Goal: Information Seeking & Learning: Learn about a topic

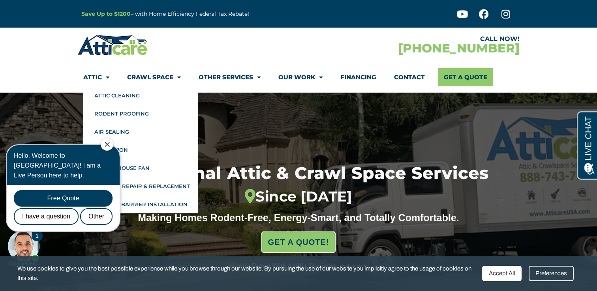
click at [110, 144] on icon "Close Chat" at bounding box center [107, 144] width 5 height 5
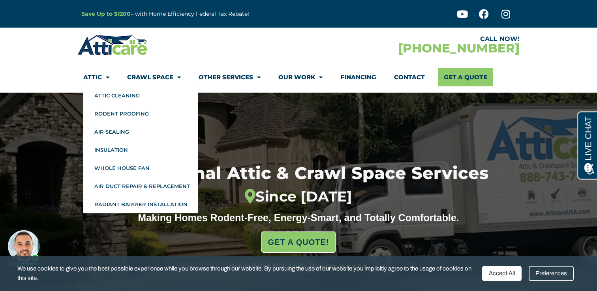
click at [105, 76] on span "Menu" at bounding box center [105, 78] width 7 height 14
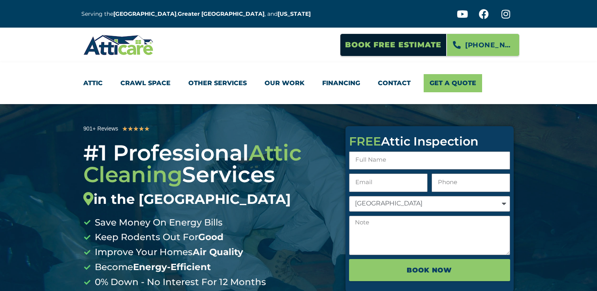
click at [105, 76] on li "Attic Attic Cleaning Rodent Proofing Air Sealing Insulation Whole House Fan Air…" at bounding box center [97, 83] width 28 height 18
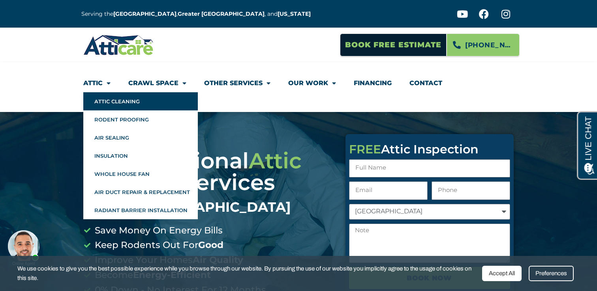
click at [106, 104] on link "Attic Cleaning" at bounding box center [140, 101] width 114 height 18
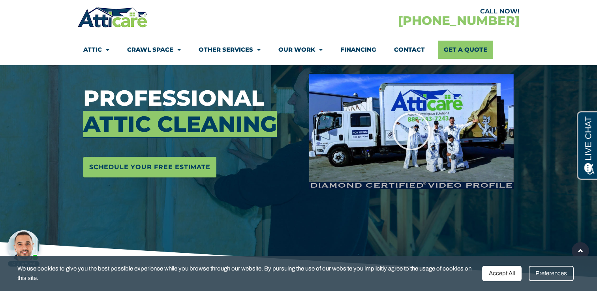
scroll to position [95, 0]
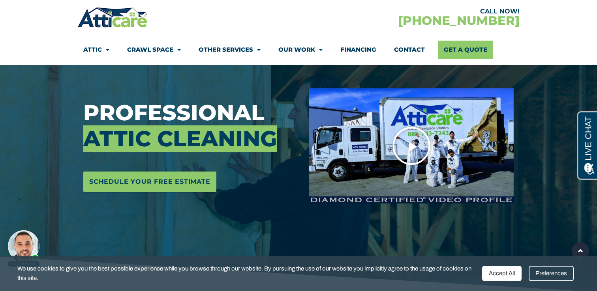
click at [419, 144] on icon "Play Video" at bounding box center [411, 145] width 39 height 39
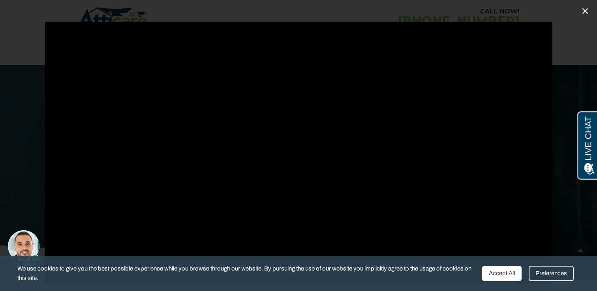
scroll to position [114, 0]
click at [587, 15] on link "Close (Esc)" at bounding box center [585, 11] width 12 height 12
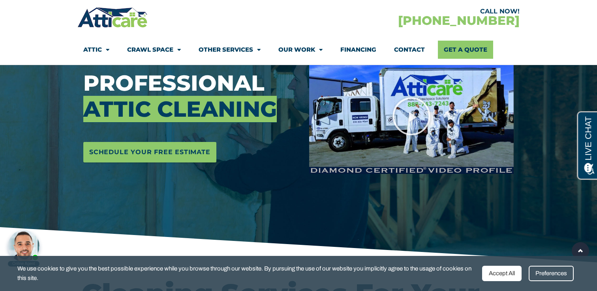
scroll to position [126, 0]
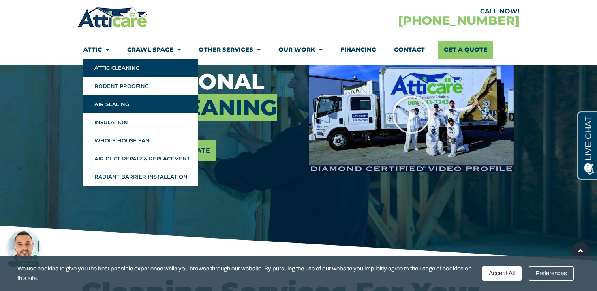
click at [106, 102] on link "Air Sealing" at bounding box center [140, 104] width 114 height 18
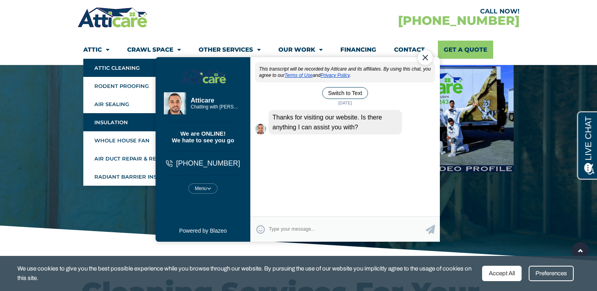
click at [119, 119] on link "Insulation" at bounding box center [140, 122] width 114 height 18
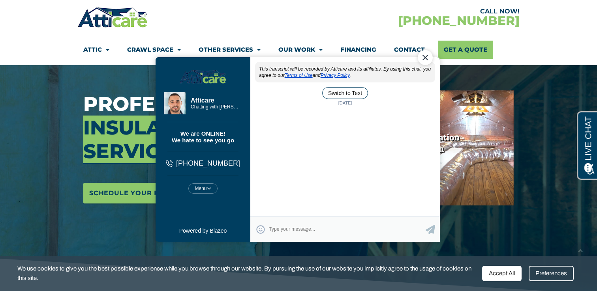
scroll to position [96, 0]
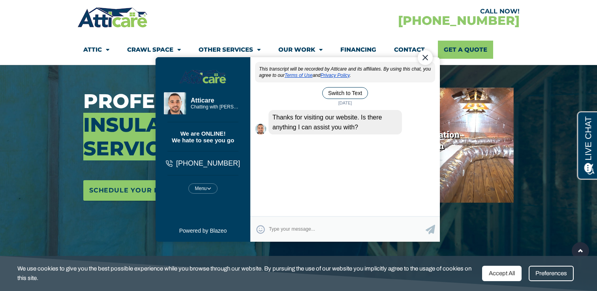
click at [429, 57] on div "Close Chat" at bounding box center [425, 57] width 15 height 15
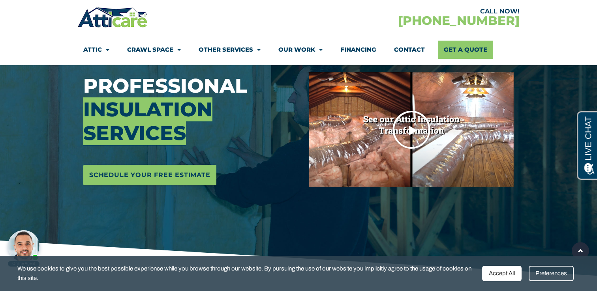
scroll to position [114, 0]
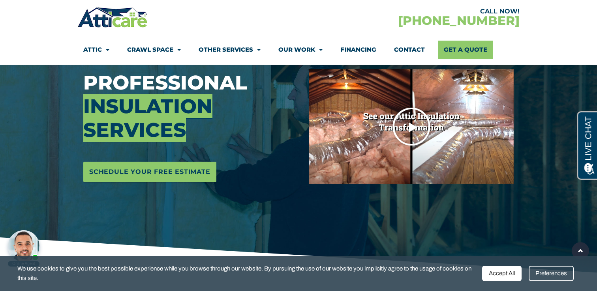
click at [415, 125] on icon "Play Video" at bounding box center [411, 126] width 39 height 39
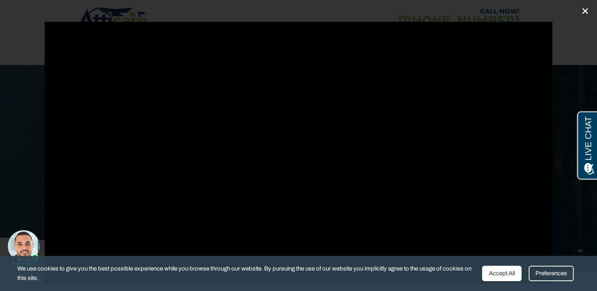
click at [585, 13] on icon "Close (Esc)" at bounding box center [585, 11] width 8 height 8
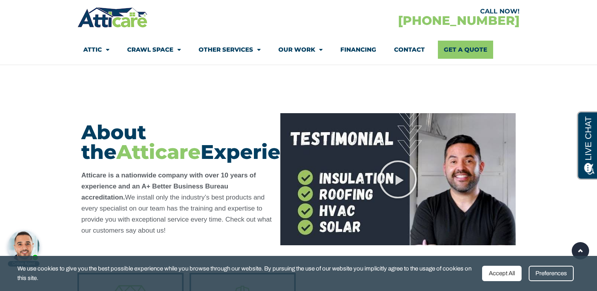
scroll to position [3076, 0]
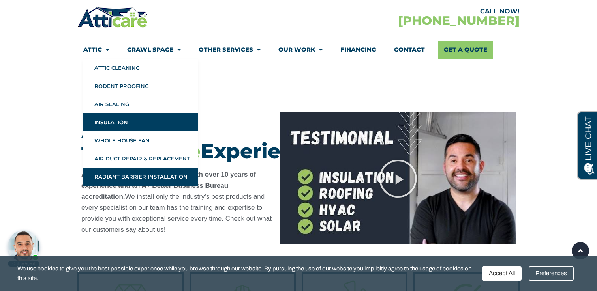
click at [116, 174] on link "Radiant Barrier Installation" at bounding box center [140, 177] width 114 height 18
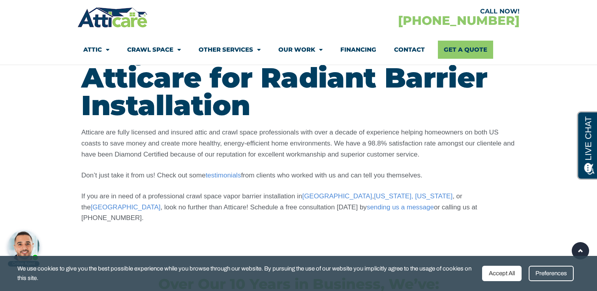
scroll to position [1590, 0]
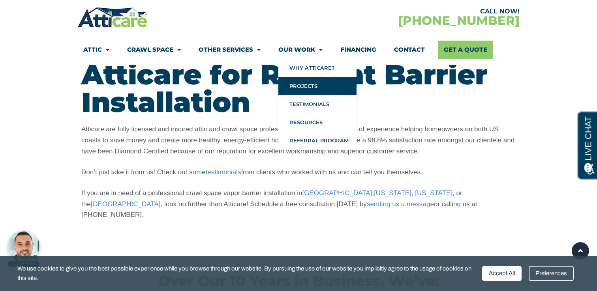
click at [309, 84] on link "Projects" at bounding box center [317, 86] width 78 height 18
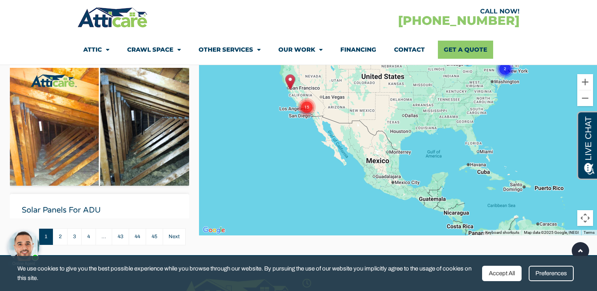
scroll to position [217, 0]
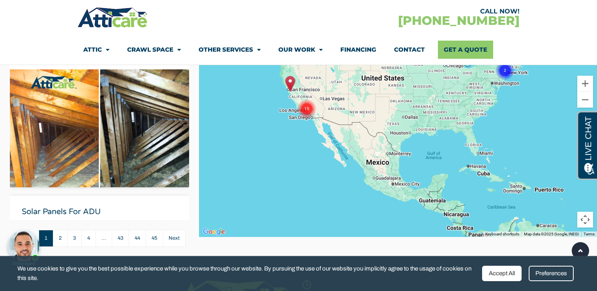
click at [77, 145] on img at bounding box center [99, 158] width 179 height 179
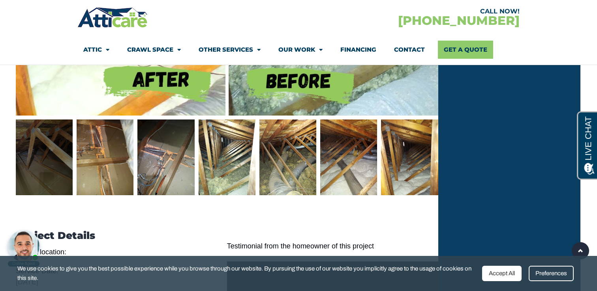
scroll to position [488, 0]
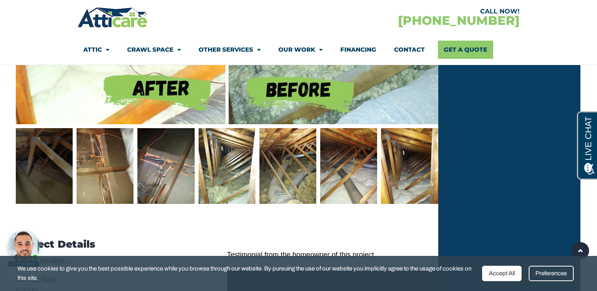
click at [49, 169] on div at bounding box center [44, 166] width 57 height 76
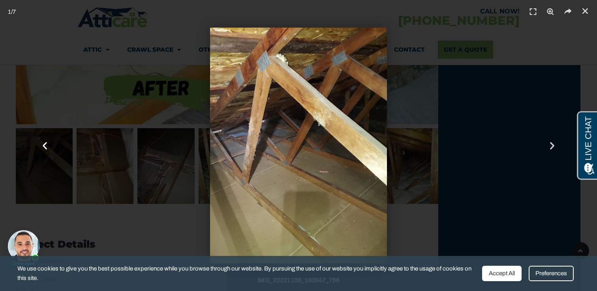
scroll to position [478, 0]
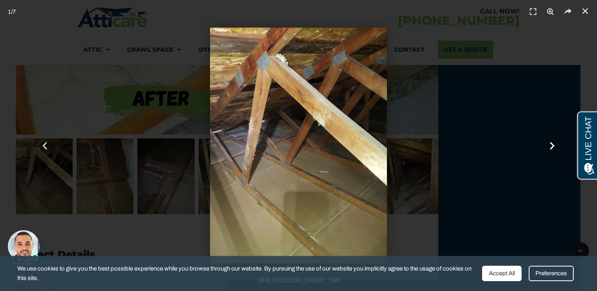
click at [552, 146] on icon "Next slide" at bounding box center [552, 146] width 10 height 10
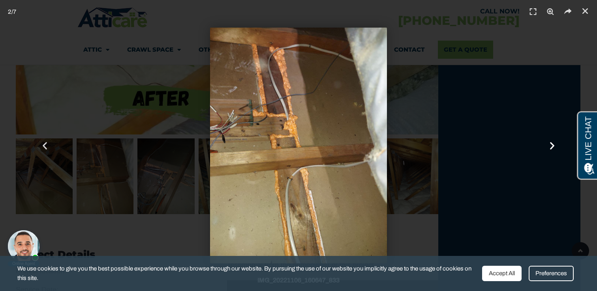
click at [552, 146] on icon "Next slide" at bounding box center [552, 146] width 10 height 10
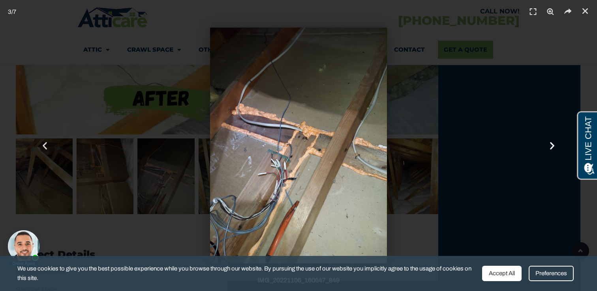
click at [552, 146] on icon "Next slide" at bounding box center [552, 146] width 10 height 10
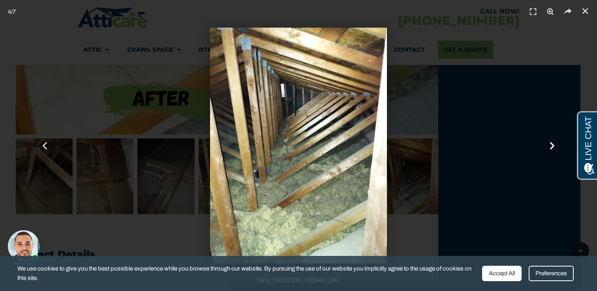
click at [552, 145] on icon "Next slide" at bounding box center [552, 146] width 10 height 10
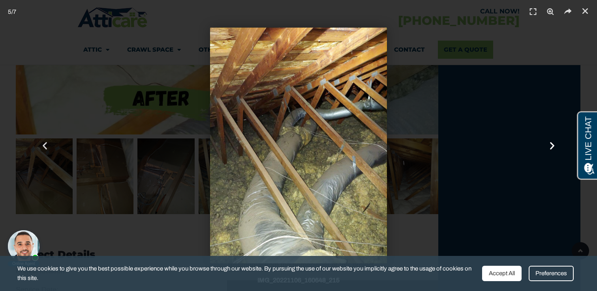
click at [552, 145] on icon "Next slide" at bounding box center [552, 146] width 10 height 10
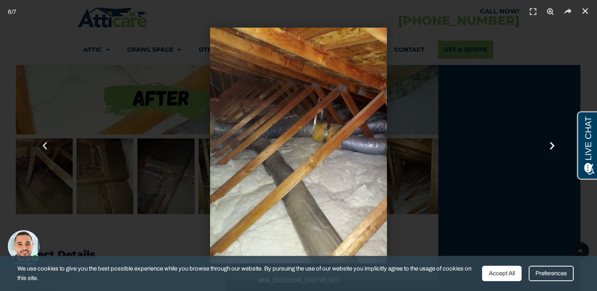
click at [552, 145] on icon "Next slide" at bounding box center [552, 146] width 10 height 10
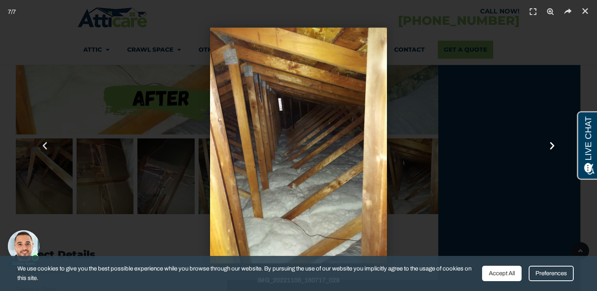
click at [552, 145] on icon "Next slide" at bounding box center [552, 146] width 10 height 10
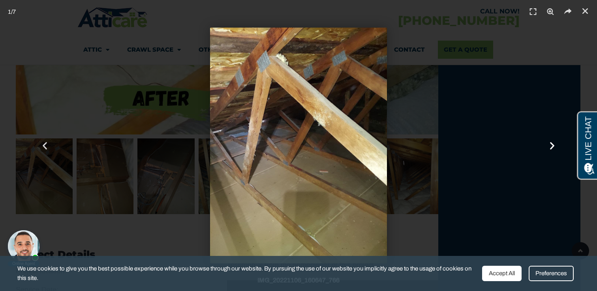
click at [552, 145] on icon "Next slide" at bounding box center [552, 146] width 10 height 10
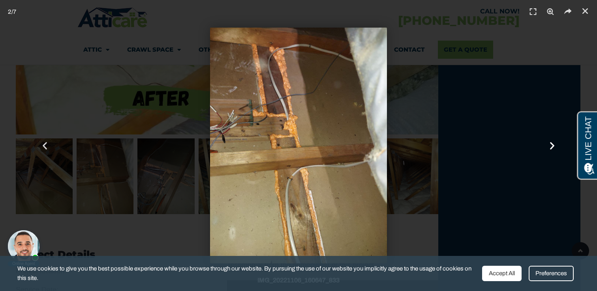
click at [552, 145] on icon "Next slide" at bounding box center [552, 146] width 10 height 10
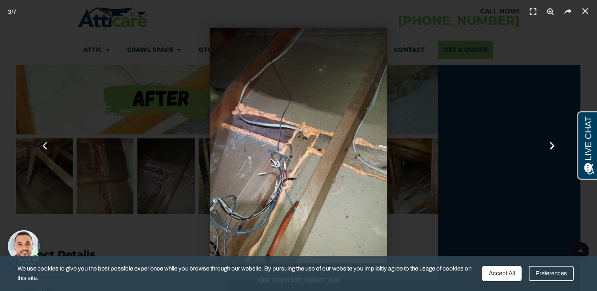
click at [552, 145] on icon "Next slide" at bounding box center [552, 146] width 10 height 10
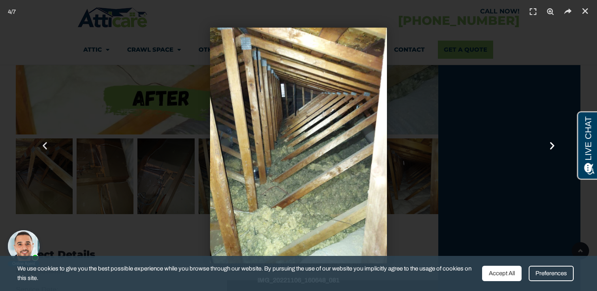
click at [552, 145] on icon "Next slide" at bounding box center [552, 146] width 10 height 10
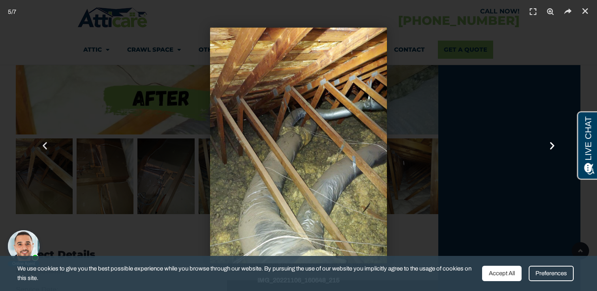
click at [553, 148] on icon "Next slide" at bounding box center [552, 146] width 10 height 10
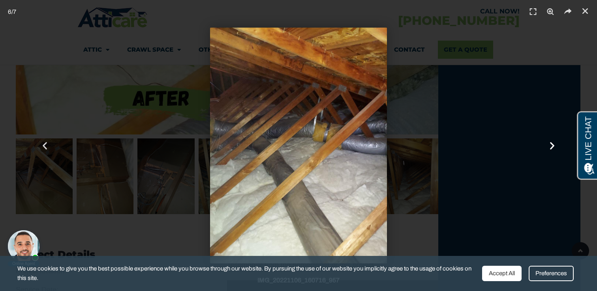
click at [553, 148] on icon "Next slide" at bounding box center [552, 146] width 10 height 10
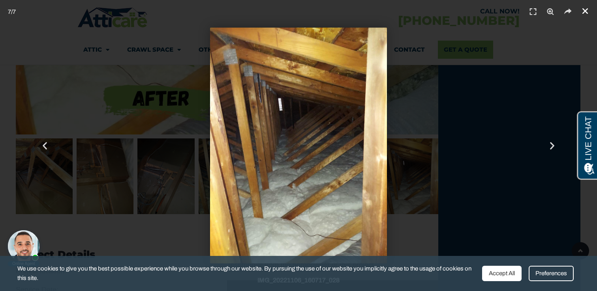
click at [589, 9] on icon "Close (Esc)" at bounding box center [585, 11] width 8 height 8
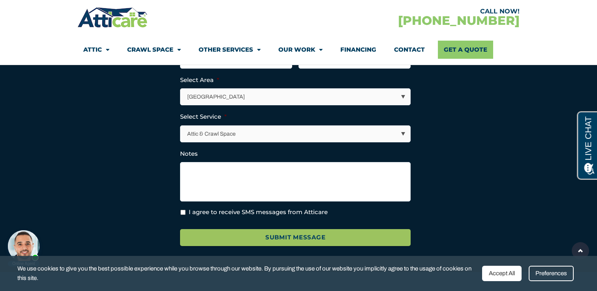
scroll to position [1016, 0]
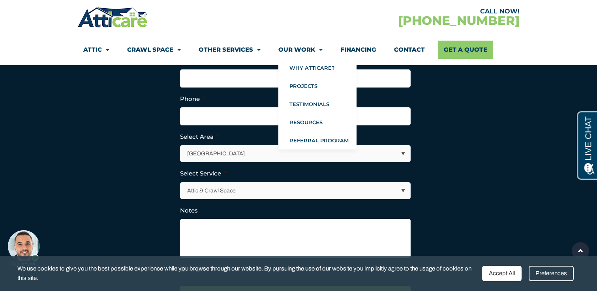
click at [307, 52] on link "Our Work" at bounding box center [300, 50] width 44 height 18
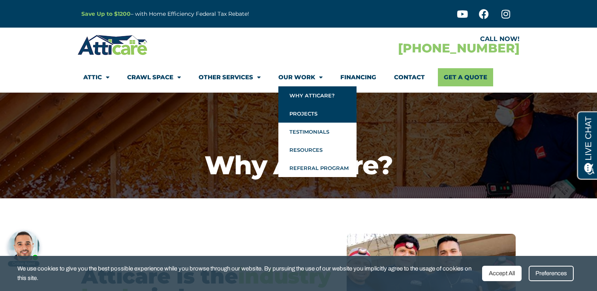
click at [314, 112] on link "Projects" at bounding box center [317, 114] width 78 height 18
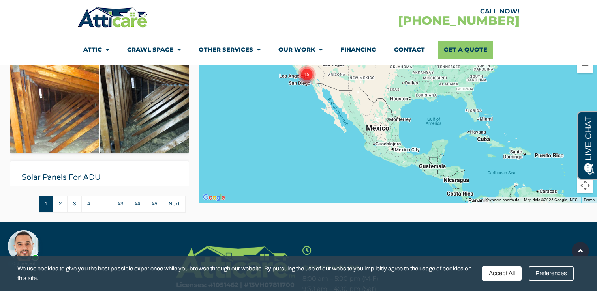
scroll to position [231, 0]
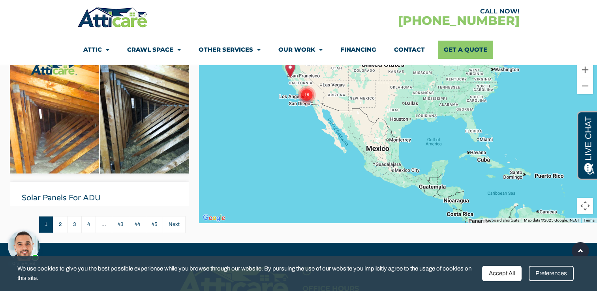
click at [120, 117] on img at bounding box center [99, 145] width 179 height 179
click at [57, 223] on body "Online Agent Close" at bounding box center [67, 237] width 126 height 59
click at [176, 224] on link "Next" at bounding box center [174, 224] width 23 height 17
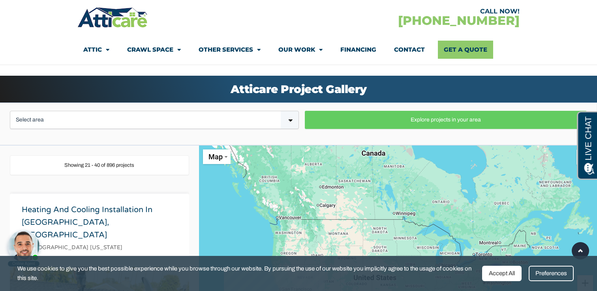
scroll to position [0, 0]
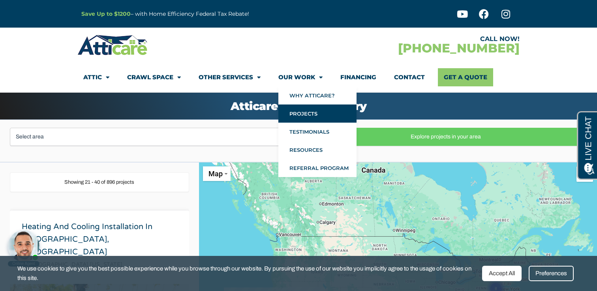
click at [306, 113] on link "Projects" at bounding box center [317, 114] width 78 height 18
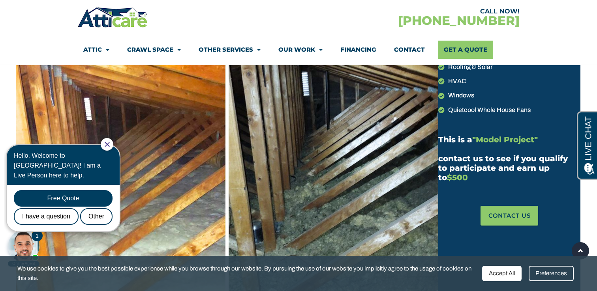
scroll to position [229, 0]
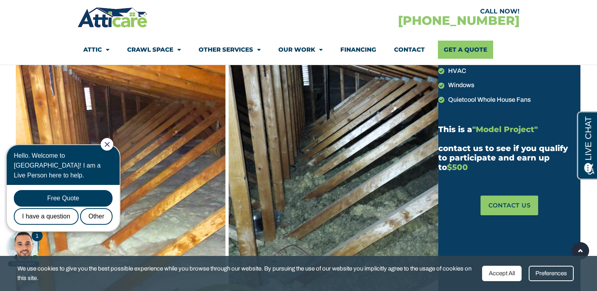
click at [108, 148] on div at bounding box center [107, 144] width 13 height 13
click at [109, 143] on icon "Close Chat" at bounding box center [107, 144] width 5 height 5
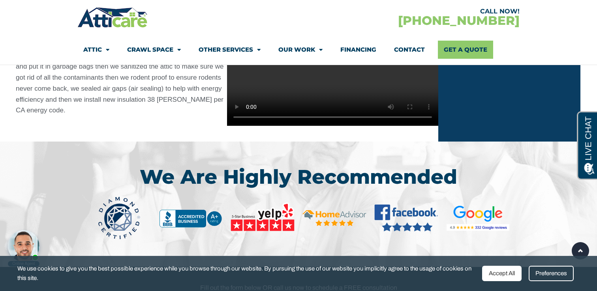
scroll to position [748, 0]
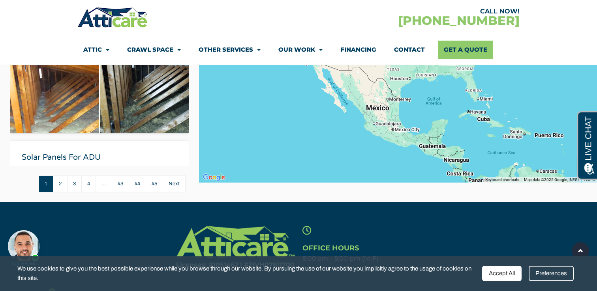
scroll to position [272, 0]
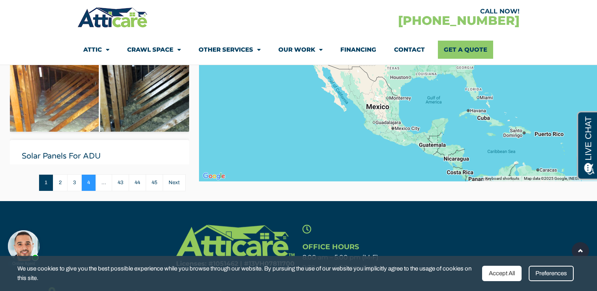
click at [90, 185] on link "4" at bounding box center [88, 182] width 14 height 17
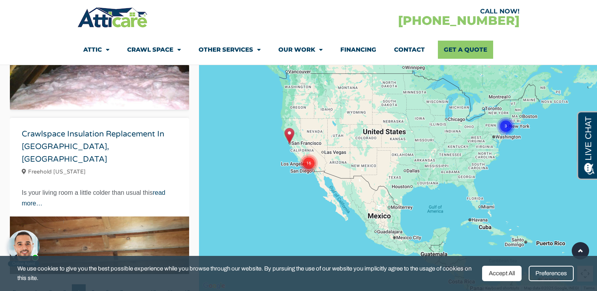
scroll to position [3556, 0]
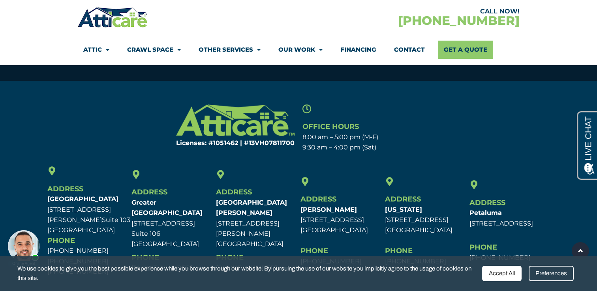
scroll to position [1220, 0]
